Goal: Task Accomplishment & Management: Use online tool/utility

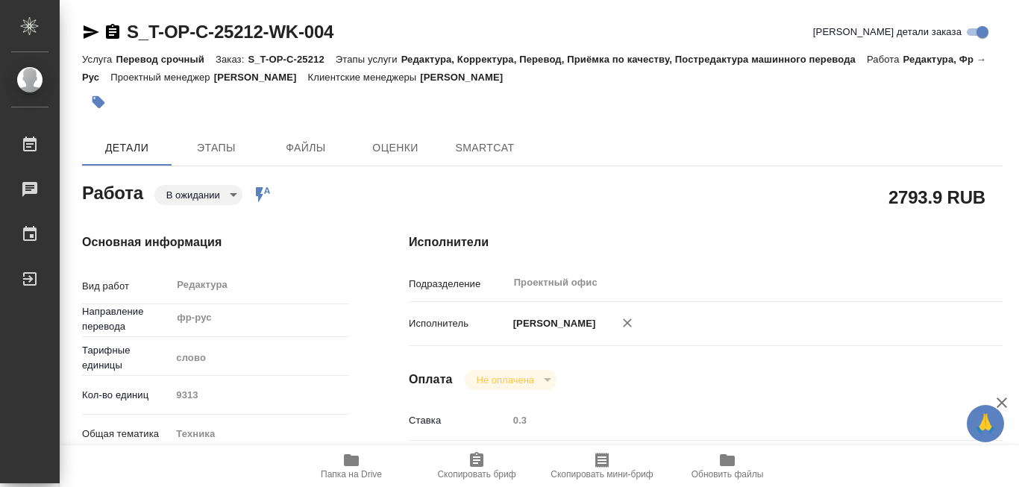
type textarea "x"
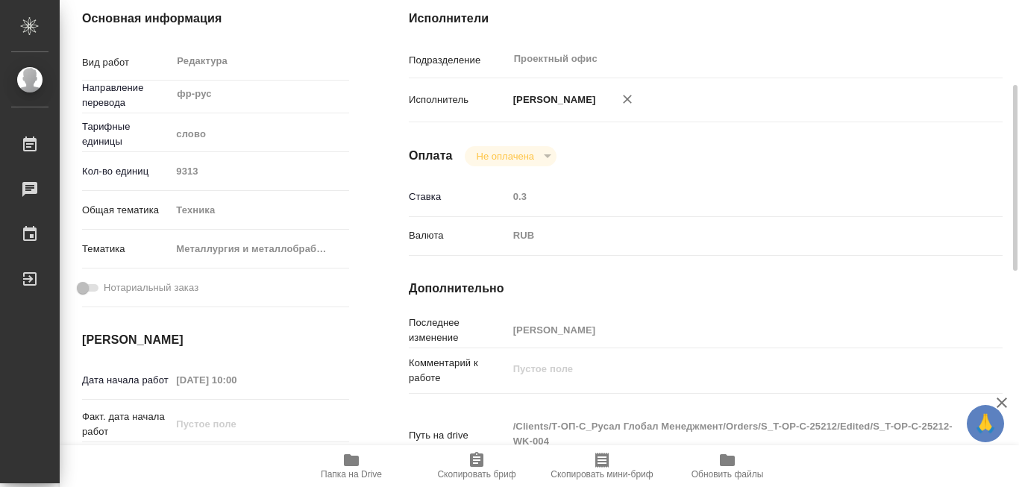
type textarea "x"
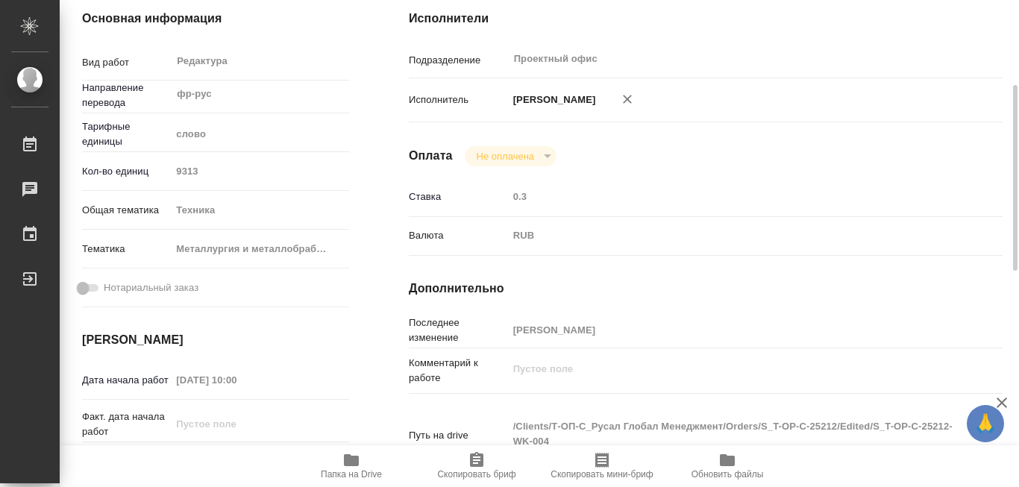
scroll to position [298, 0]
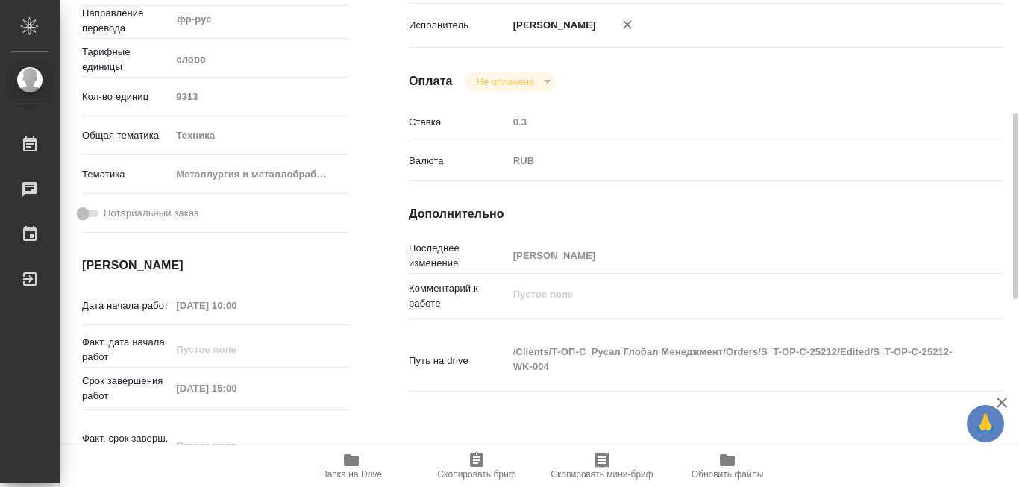
type textarea "x"
